Goal: Information Seeking & Learning: Learn about a topic

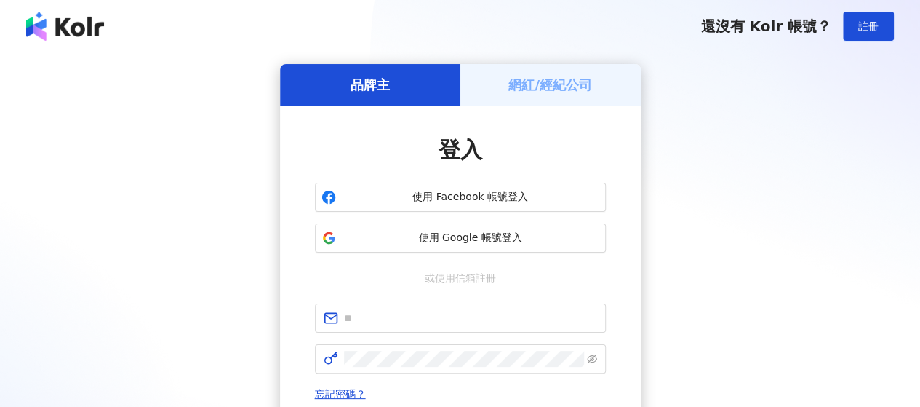
click at [434, 236] on span "使用 Google 帳號登入" at bounding box center [471, 238] width 258 height 15
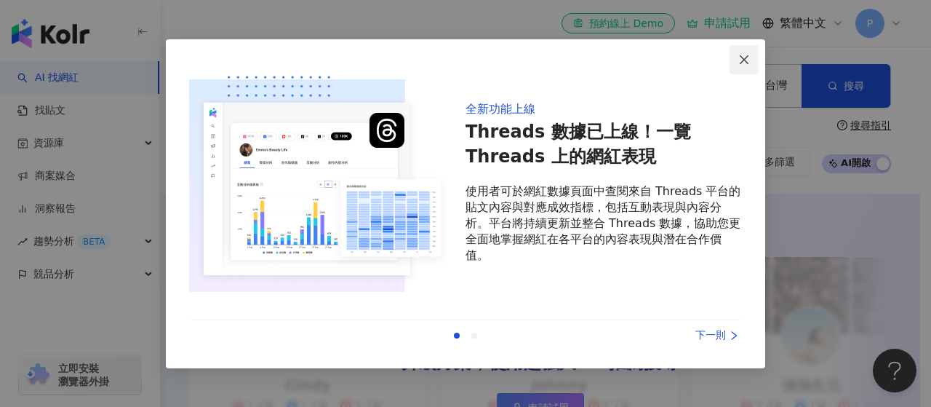
click at [742, 60] on icon "close" at bounding box center [744, 60] width 12 height 12
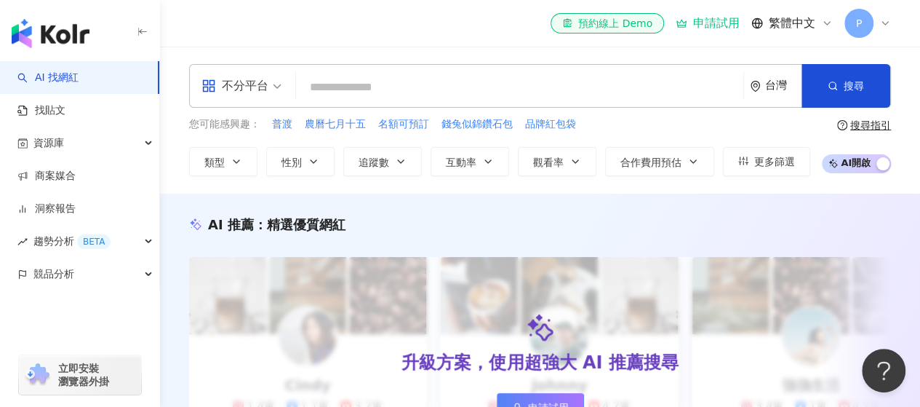
click at [390, 87] on input "search" at bounding box center [520, 87] width 436 height 28
click at [282, 92] on div "不分平台" at bounding box center [242, 86] width 96 height 42
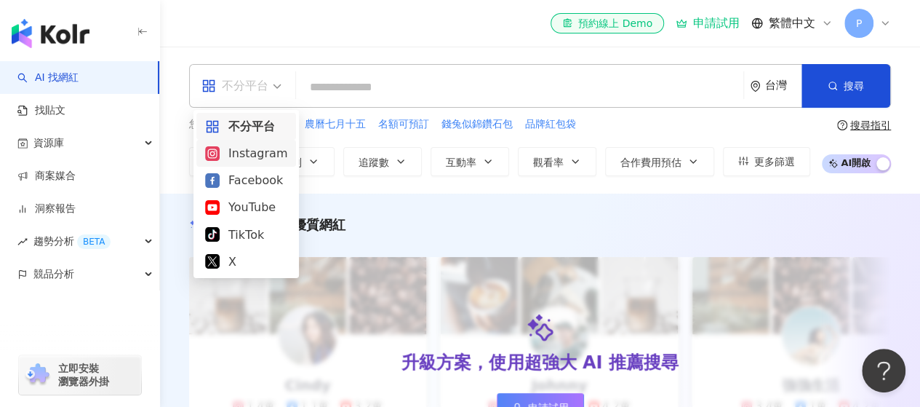
click at [263, 153] on div "Instagram" at bounding box center [246, 153] width 82 height 18
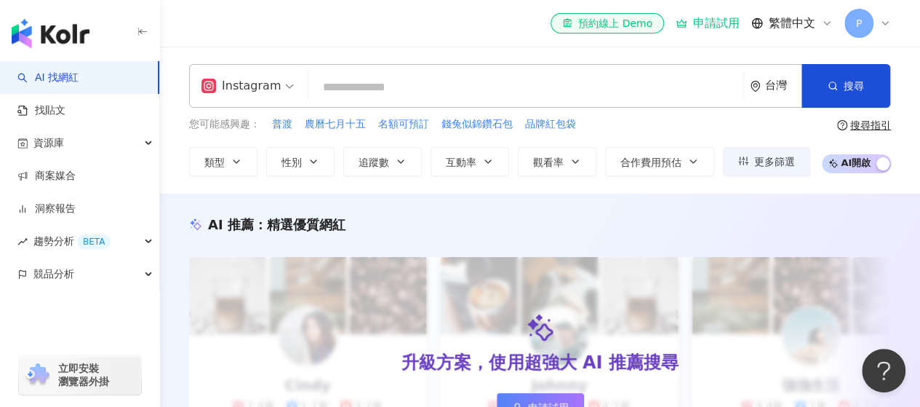
click at [402, 91] on input "search" at bounding box center [525, 87] width 423 height 28
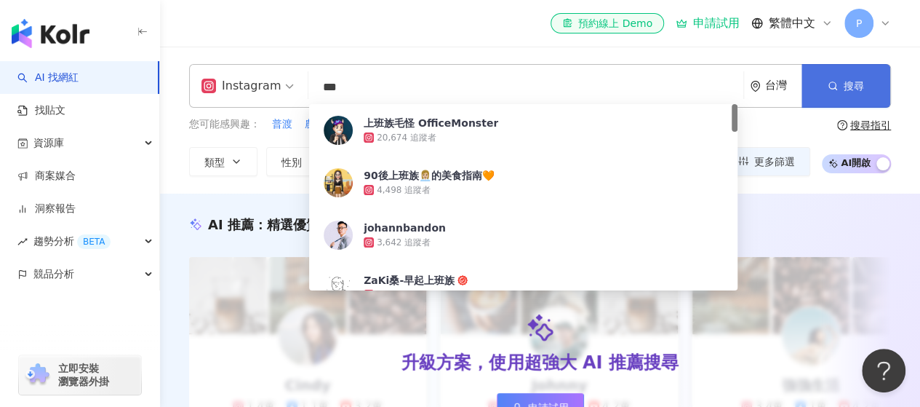
type input "***"
click at [856, 89] on span "搜尋" at bounding box center [854, 86] width 20 height 12
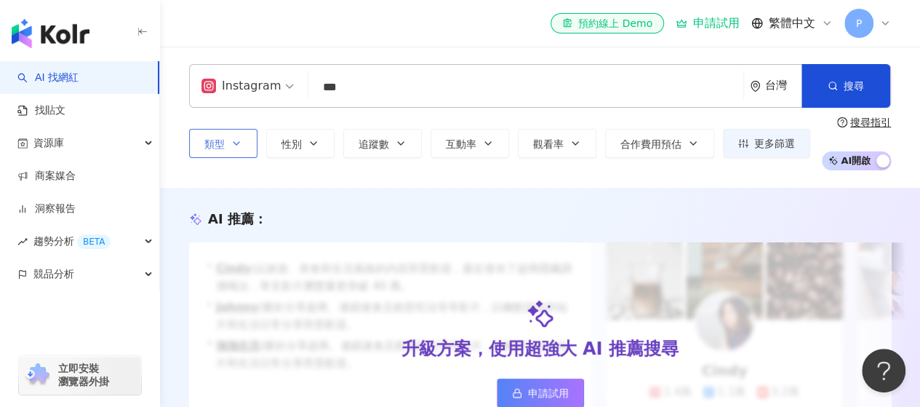
click at [231, 145] on icon "button" at bounding box center [237, 143] width 12 height 12
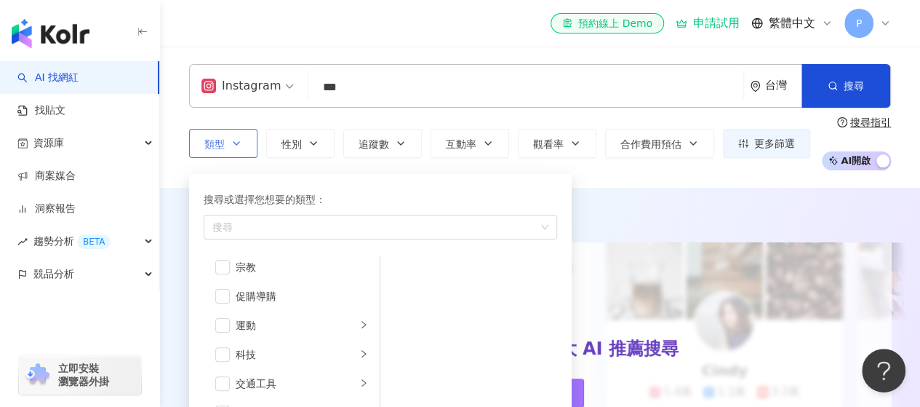
scroll to position [503, 0]
click at [359, 346] on icon "right" at bounding box center [363, 350] width 9 height 9
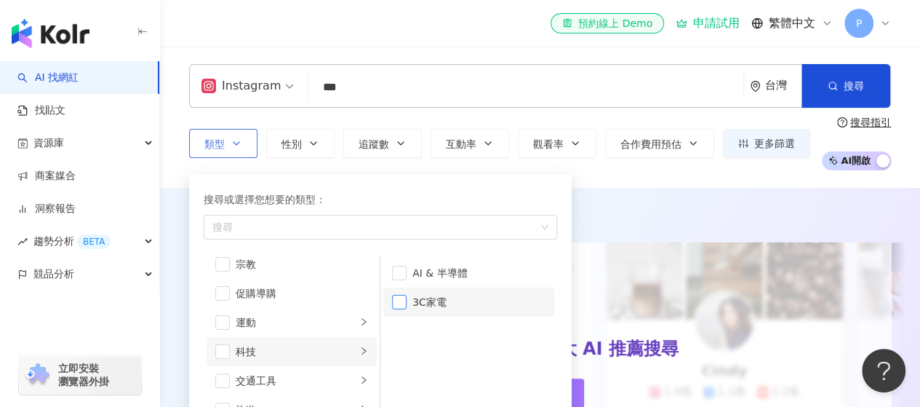
click at [404, 300] on span "button" at bounding box center [399, 302] width 15 height 15
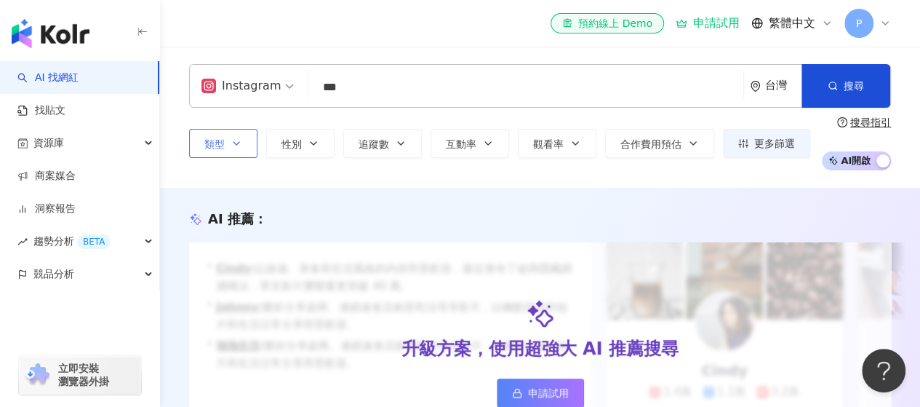
click at [240, 145] on icon "button" at bounding box center [237, 143] width 12 height 12
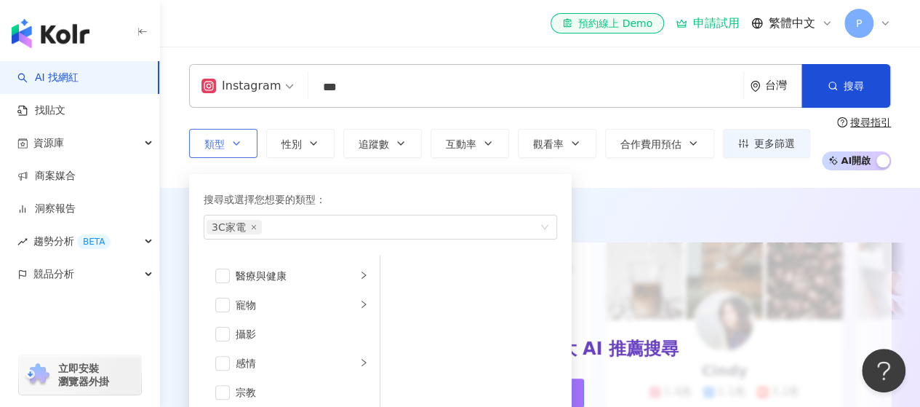
scroll to position [503, 0]
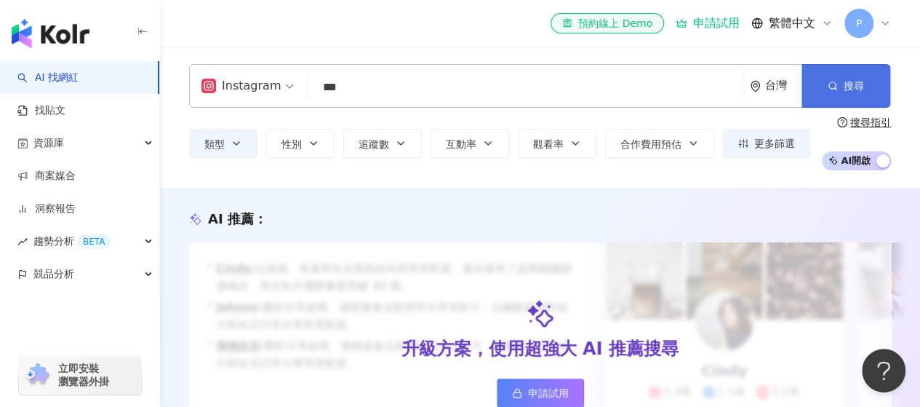
click at [837, 84] on icon "button" at bounding box center [833, 86] width 10 height 10
click at [863, 80] on span "搜尋" at bounding box center [854, 86] width 20 height 12
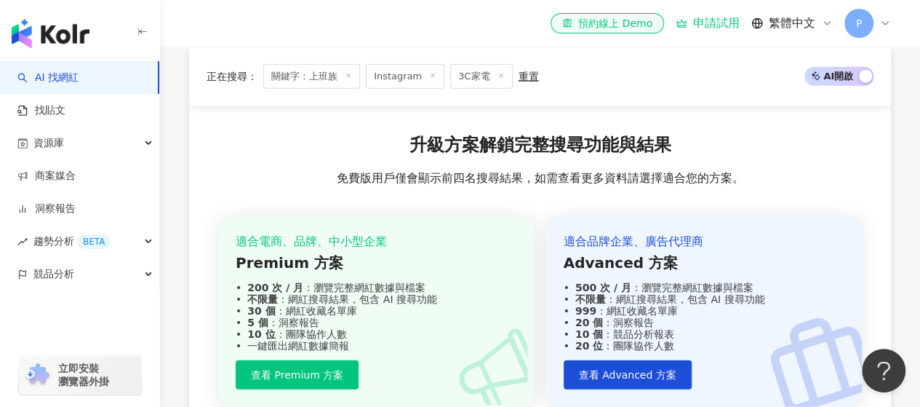
scroll to position [1947, 0]
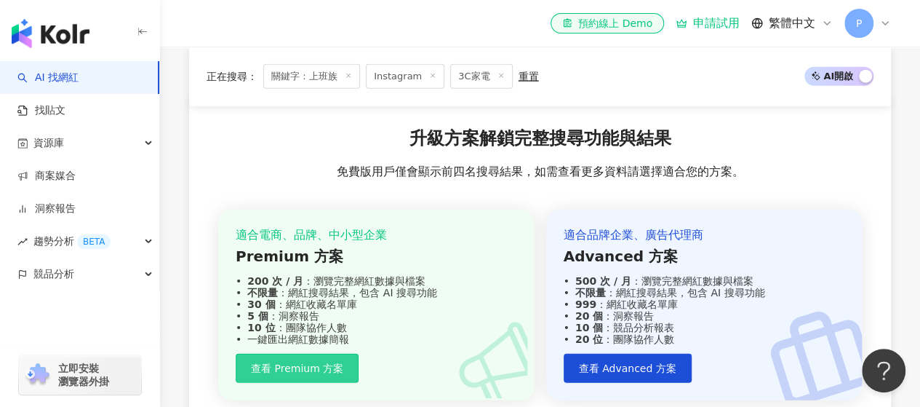
click at [287, 362] on span "查看 Premium 方案" at bounding box center [297, 368] width 92 height 12
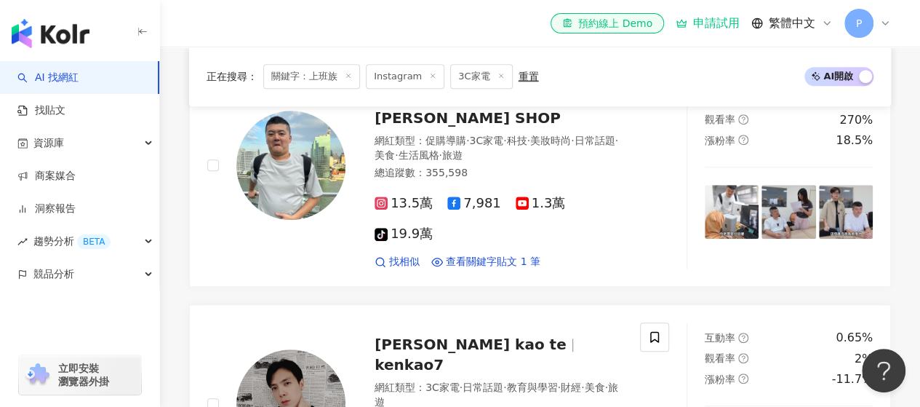
scroll to position [448, 0]
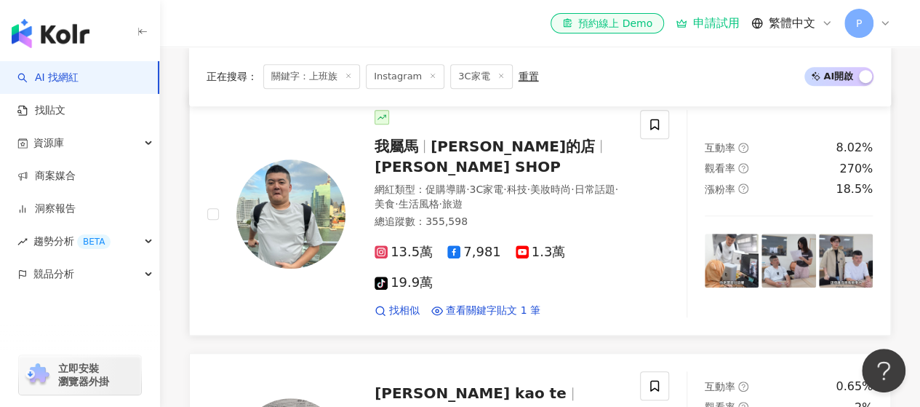
click at [482, 155] on span "[PERSON_NAME]的店" at bounding box center [513, 145] width 164 height 17
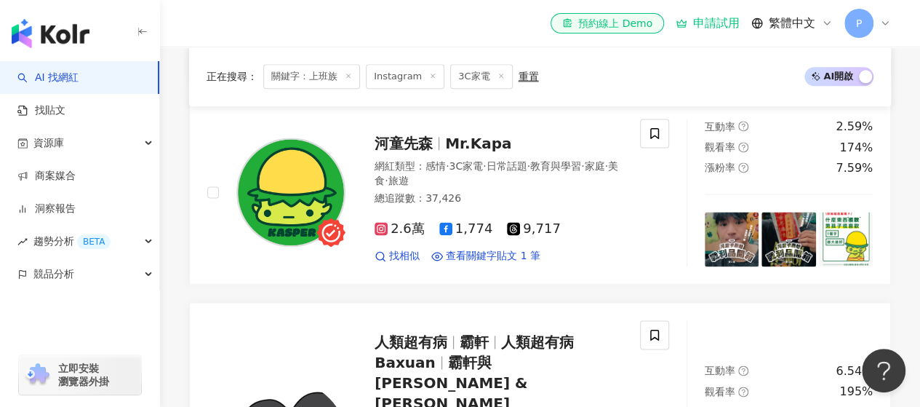
scroll to position [1033, 0]
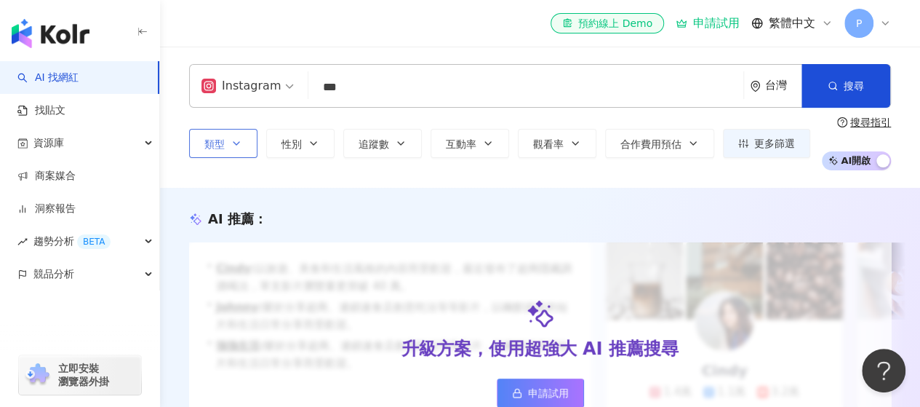
click at [252, 151] on button "類型" at bounding box center [223, 143] width 68 height 29
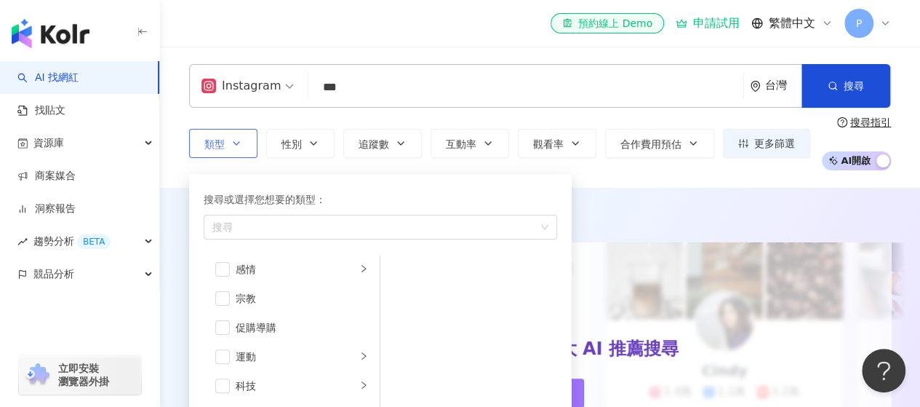
scroll to position [503, 0]
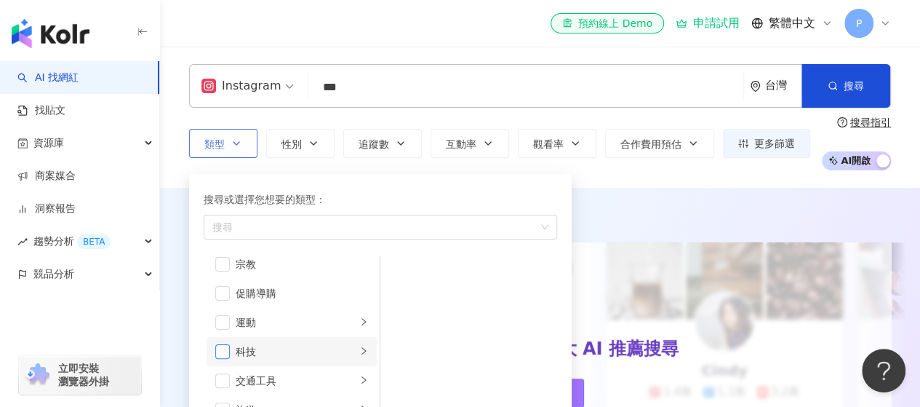
click at [227, 356] on span "button" at bounding box center [222, 351] width 15 height 15
click at [354, 358] on li "科技" at bounding box center [292, 351] width 170 height 29
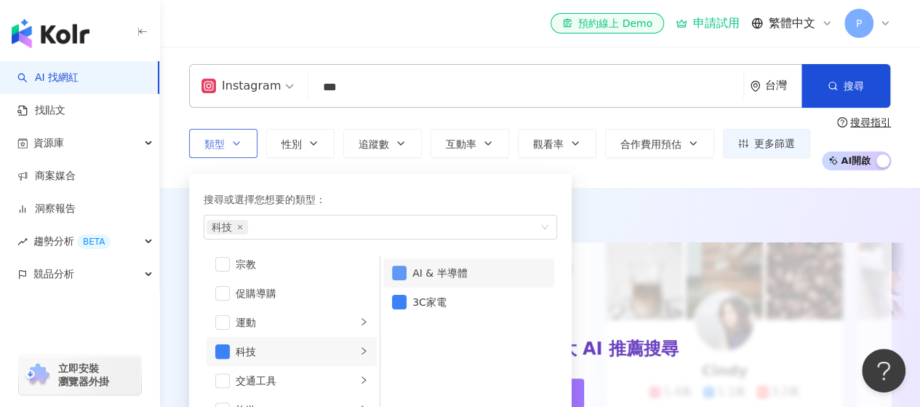
click at [403, 271] on span "button" at bounding box center [399, 273] width 15 height 15
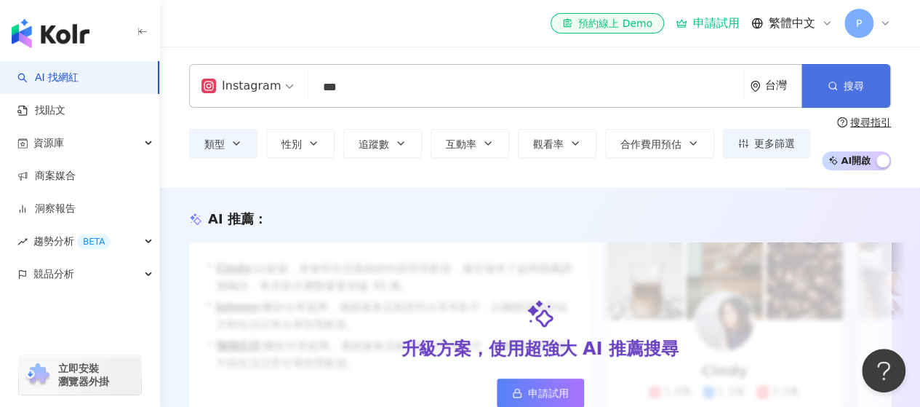
click at [864, 78] on button "搜尋" at bounding box center [846, 86] width 89 height 44
click at [845, 80] on span "搜尋" at bounding box center [854, 86] width 20 height 12
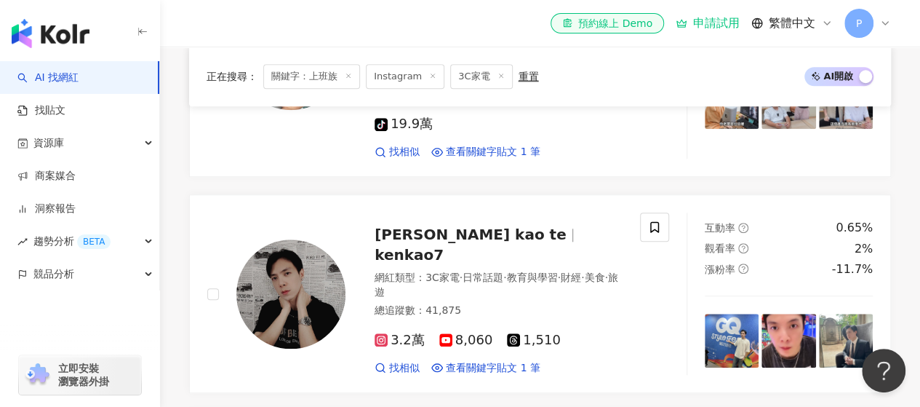
scroll to position [642, 0]
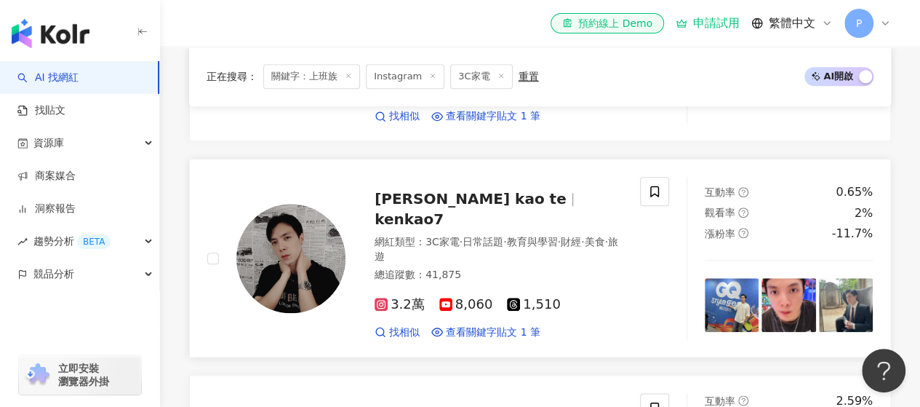
click at [394, 297] on span "3.2萬" at bounding box center [400, 304] width 50 height 15
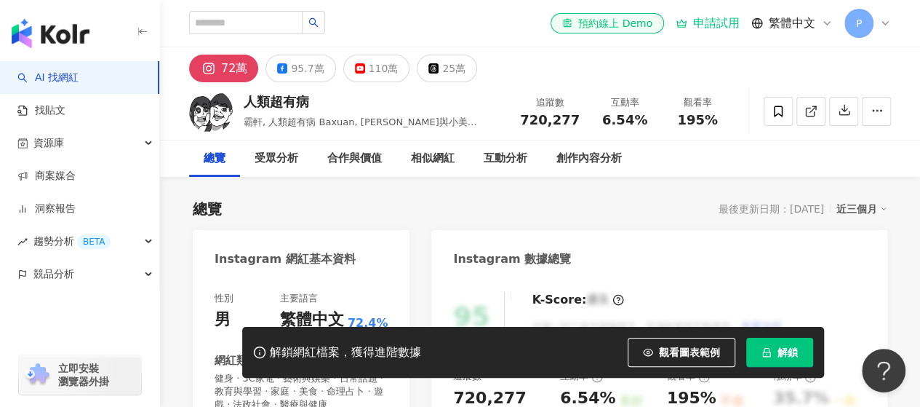
click at [271, 97] on div "人類超有病" at bounding box center [374, 101] width 260 height 18
drag, startPoint x: 247, startPoint y: 101, endPoint x: 311, endPoint y: 97, distance: 64.8
click at [311, 97] on div "人類超有病" at bounding box center [374, 101] width 260 height 18
copy div "人類超有病"
click at [343, 108] on div "人類超有病" at bounding box center [374, 101] width 260 height 18
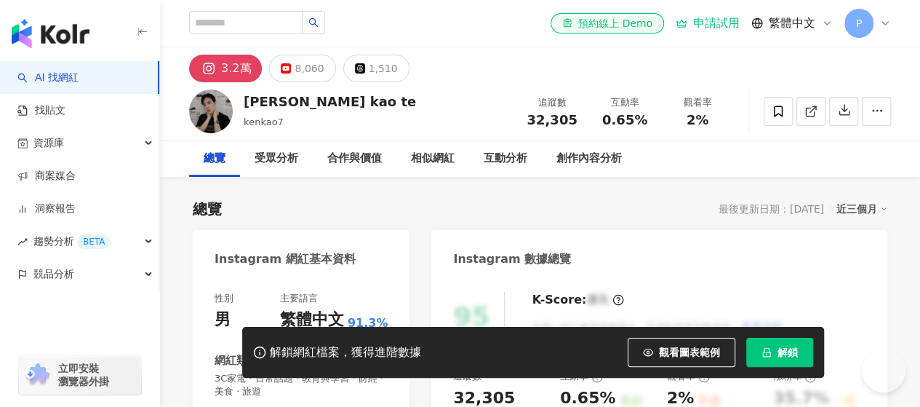
drag, startPoint x: 269, startPoint y: 105, endPoint x: 274, endPoint y: 82, distance: 23.8
click at [273, 107] on div "高德 kao te" at bounding box center [330, 101] width 172 height 18
